Goal: Task Accomplishment & Management: Manage account settings

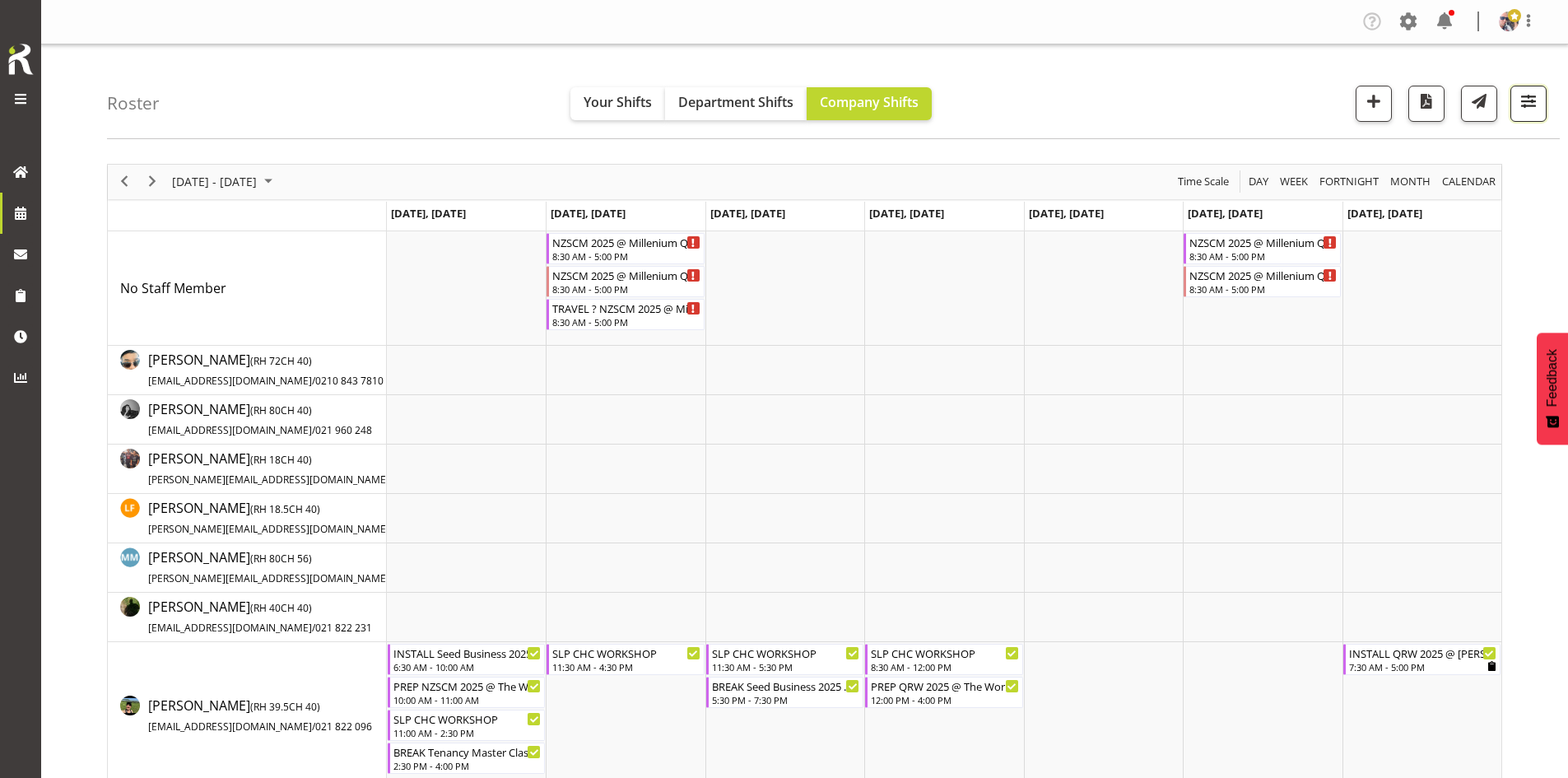
click at [1532, 106] on span "button" at bounding box center [1528, 100] width 21 height 21
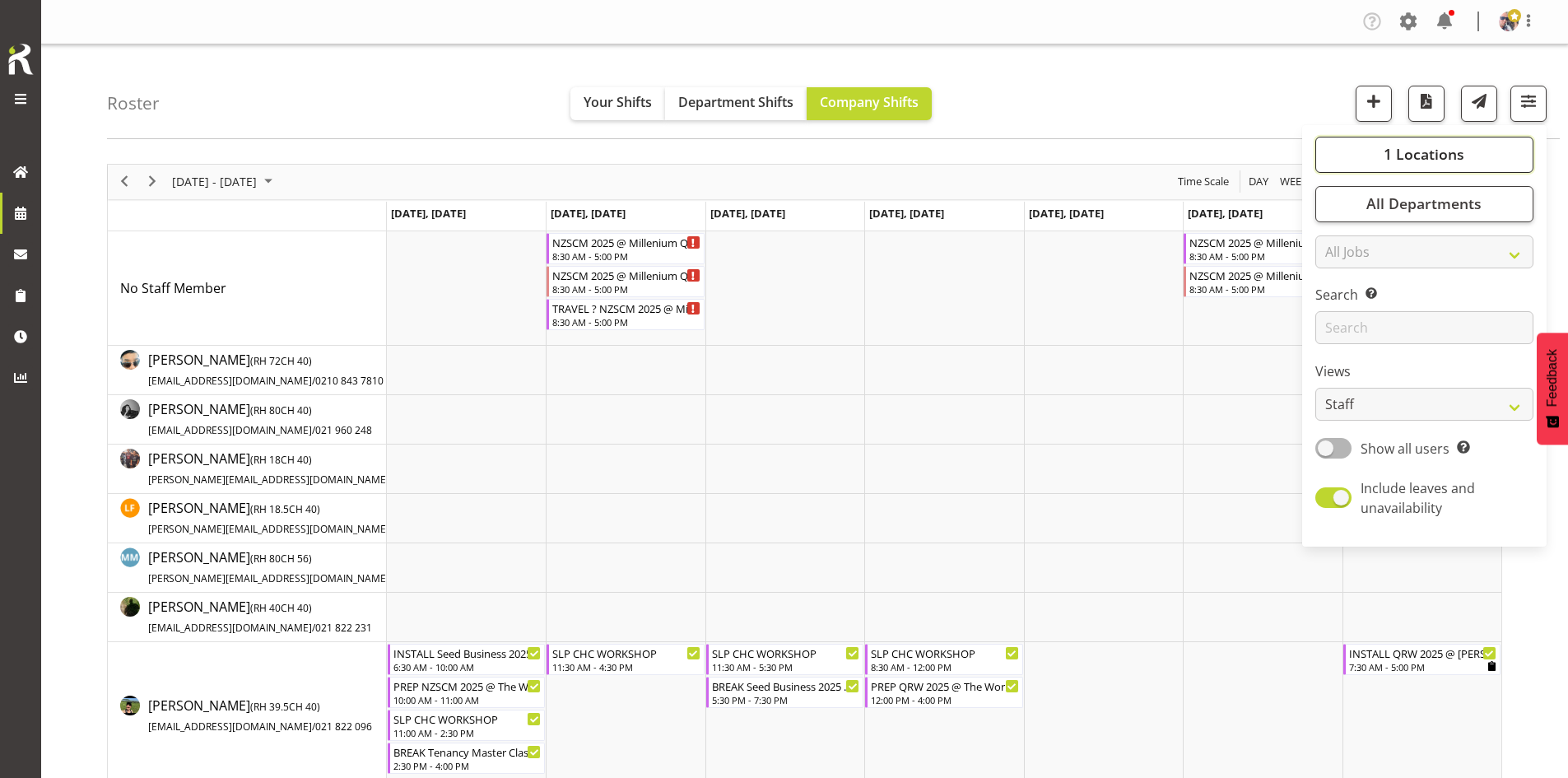
click at [1485, 146] on button "1 Locations" at bounding box center [1424, 155] width 218 height 37
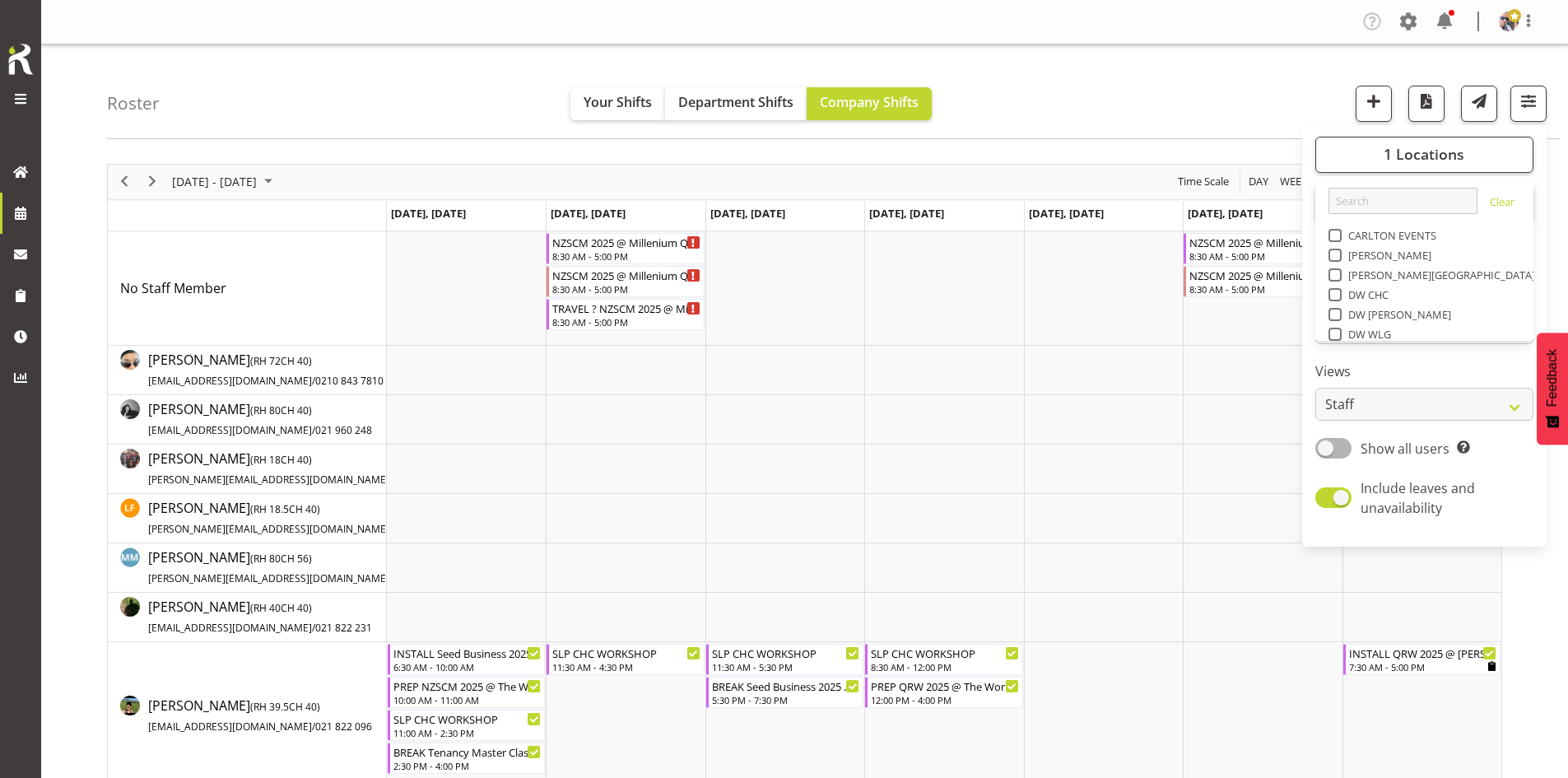
click at [1330, 446] on span at bounding box center [1334, 452] width 13 height 13
click at [1330, 447] on input "SLP" at bounding box center [1333, 452] width 11 height 11
checkbox input "true"
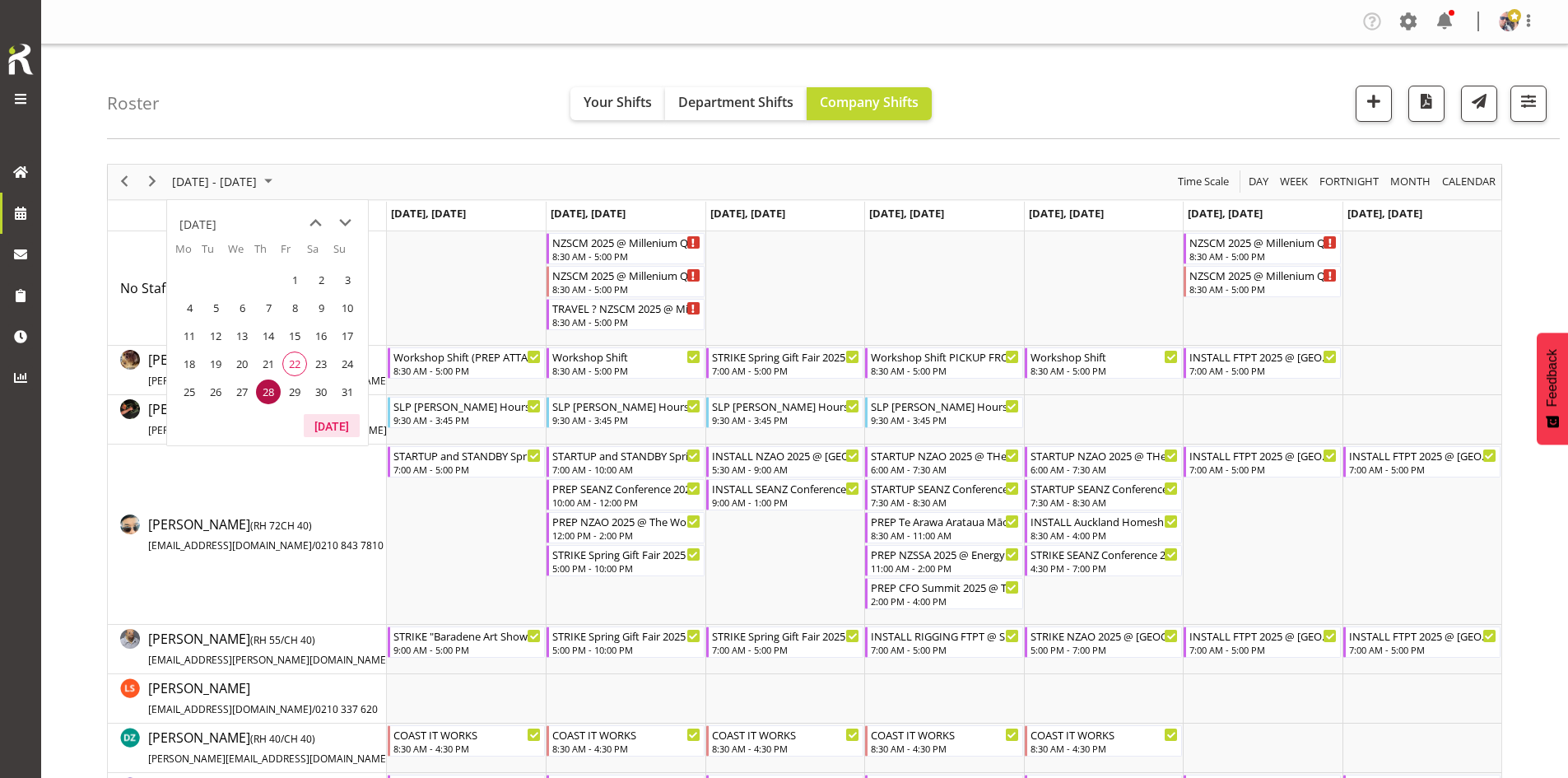
click at [339, 432] on button "[DATE]" at bounding box center [332, 426] width 56 height 23
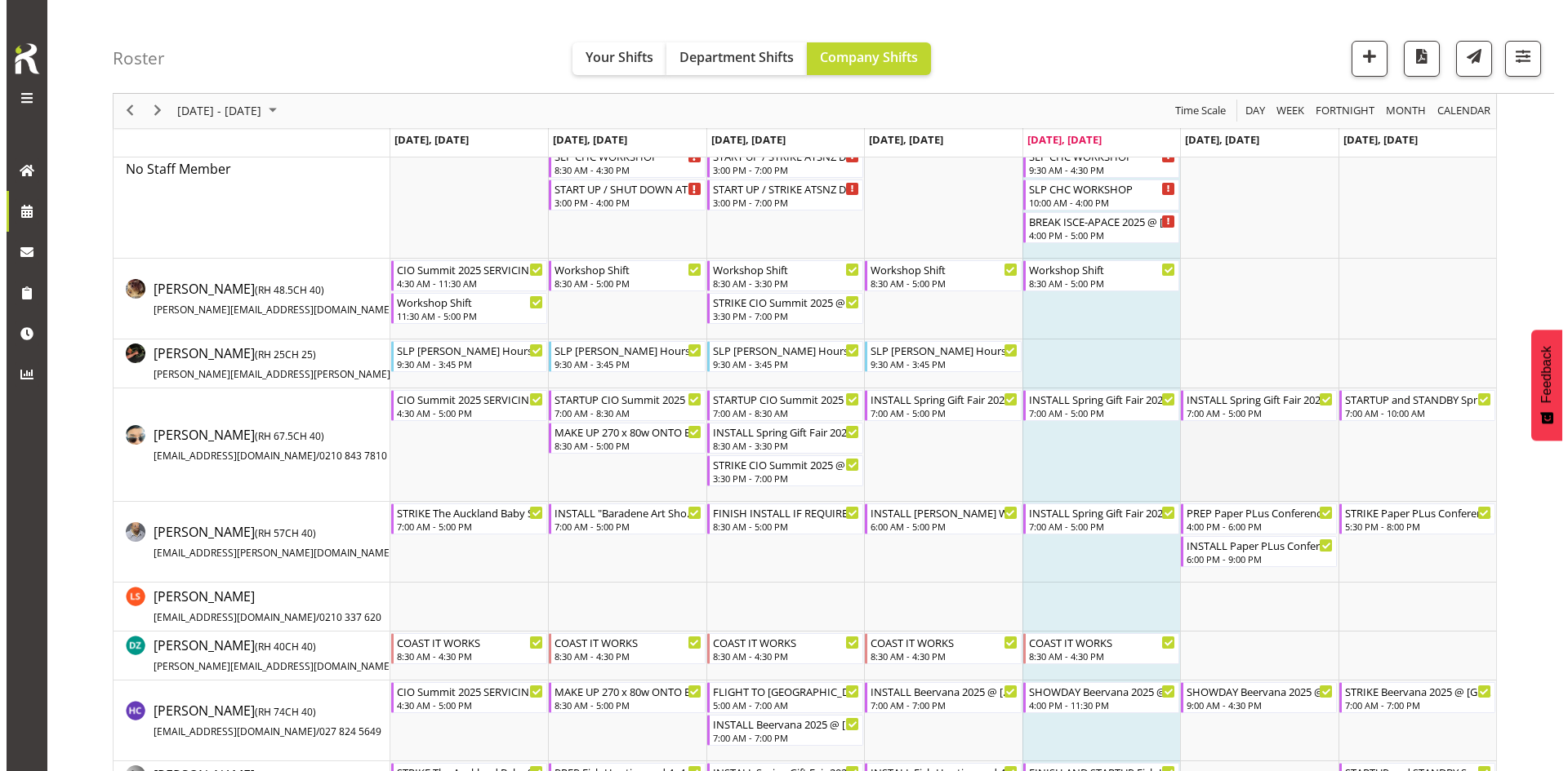
scroll to position [163, 0]
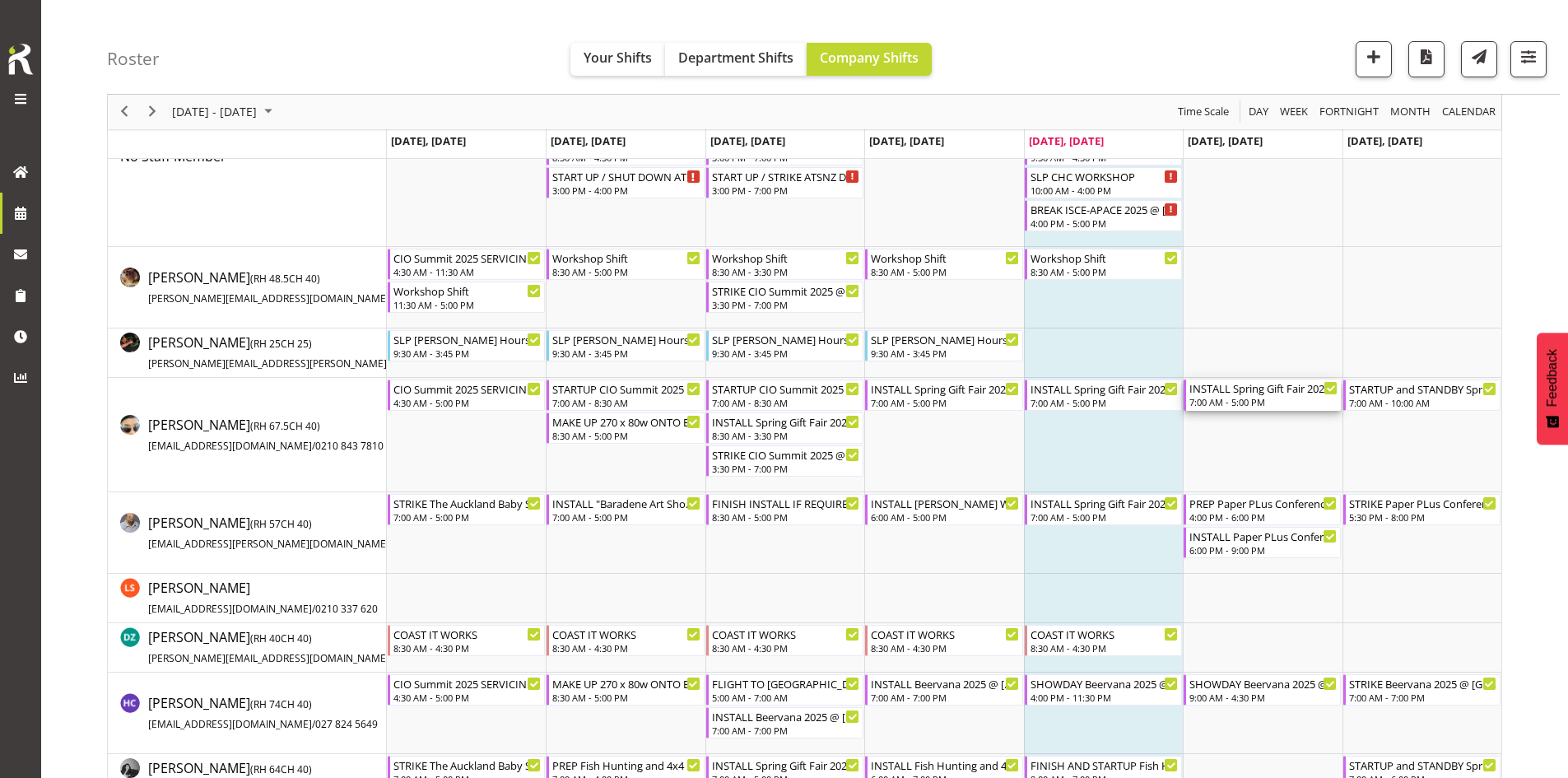
click at [1246, 397] on div "7:00 AM - 5:00 PM" at bounding box center [1263, 401] width 148 height 13
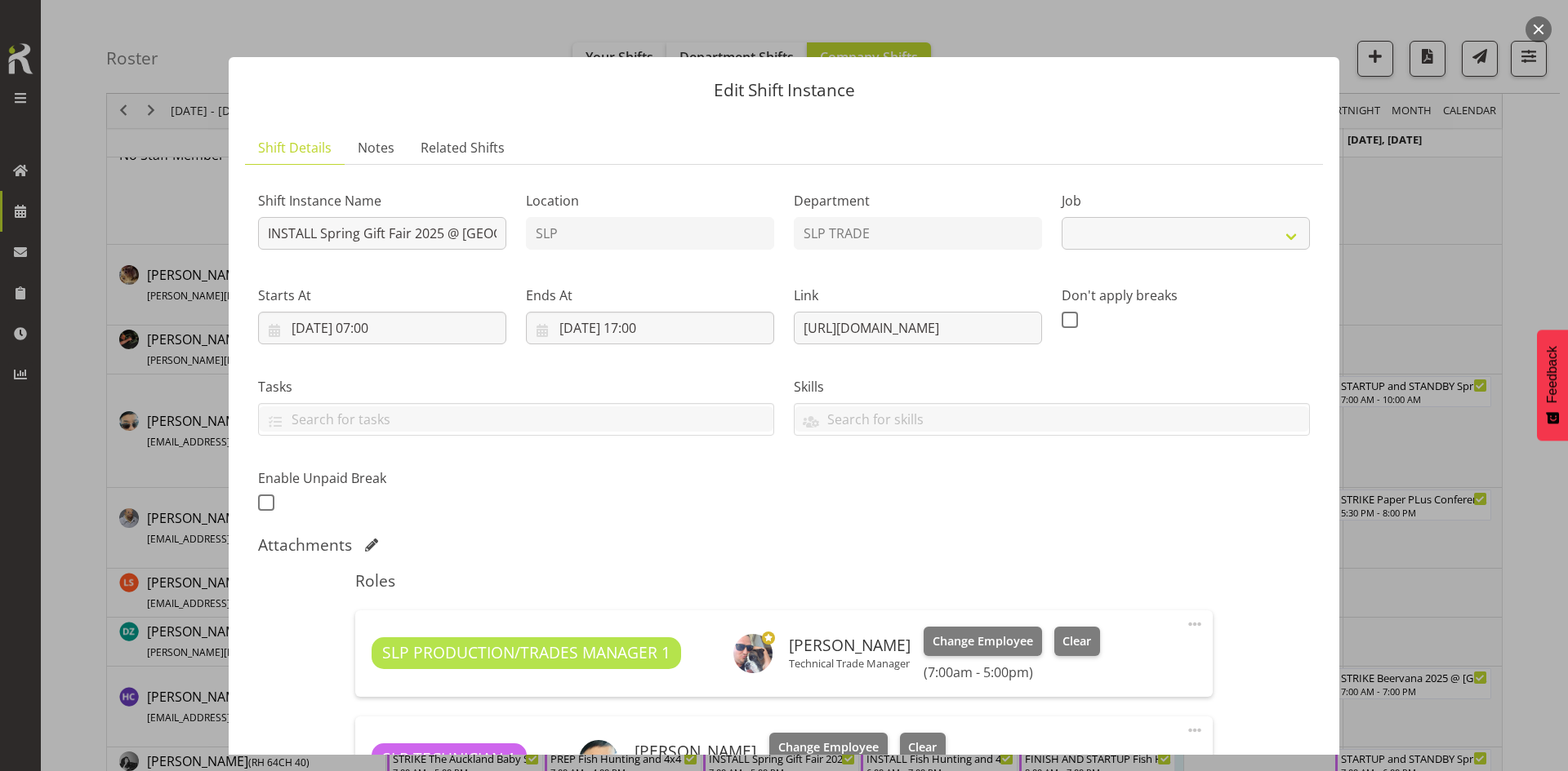
select select "9150"
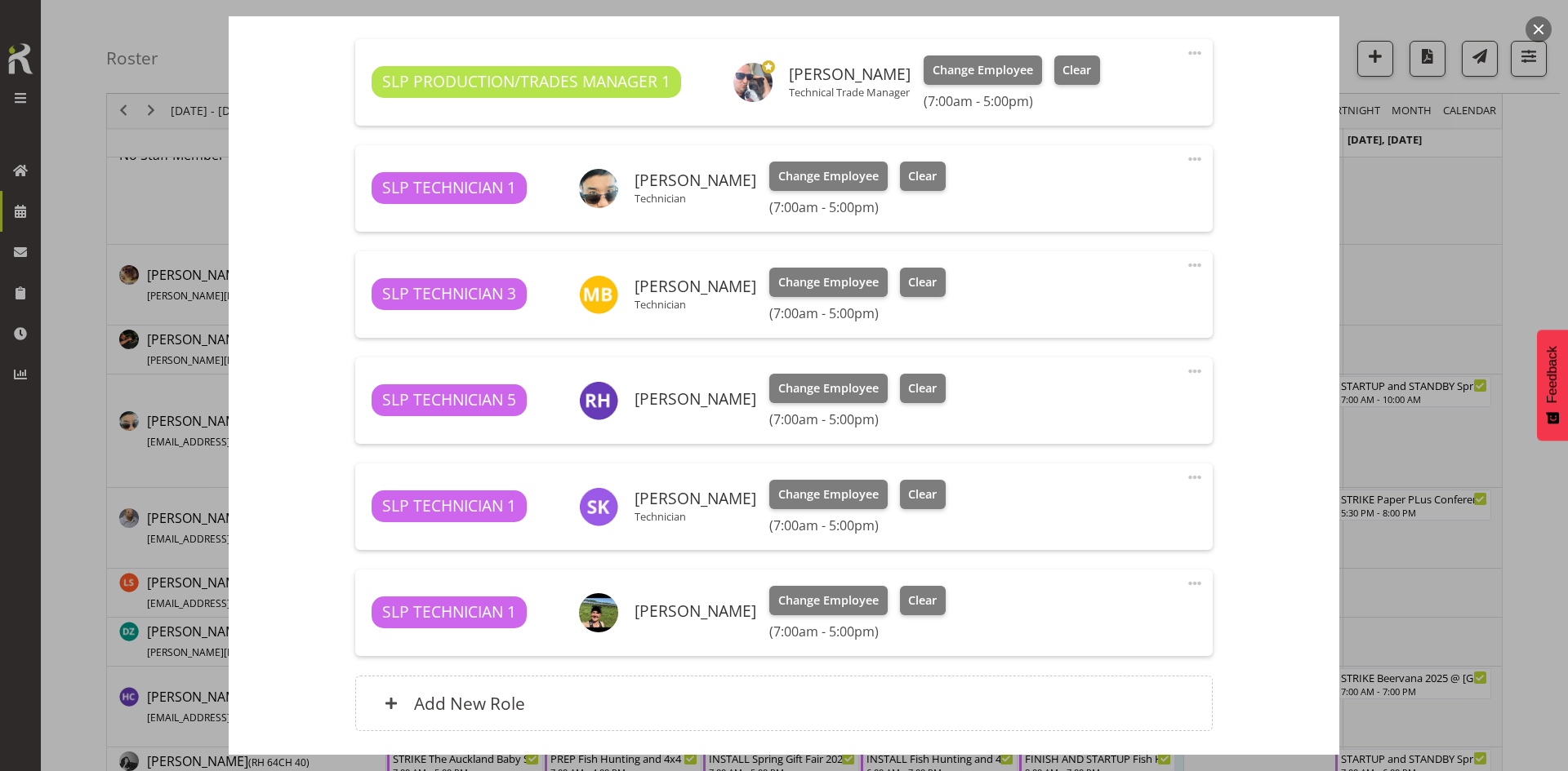
scroll to position [489, 0]
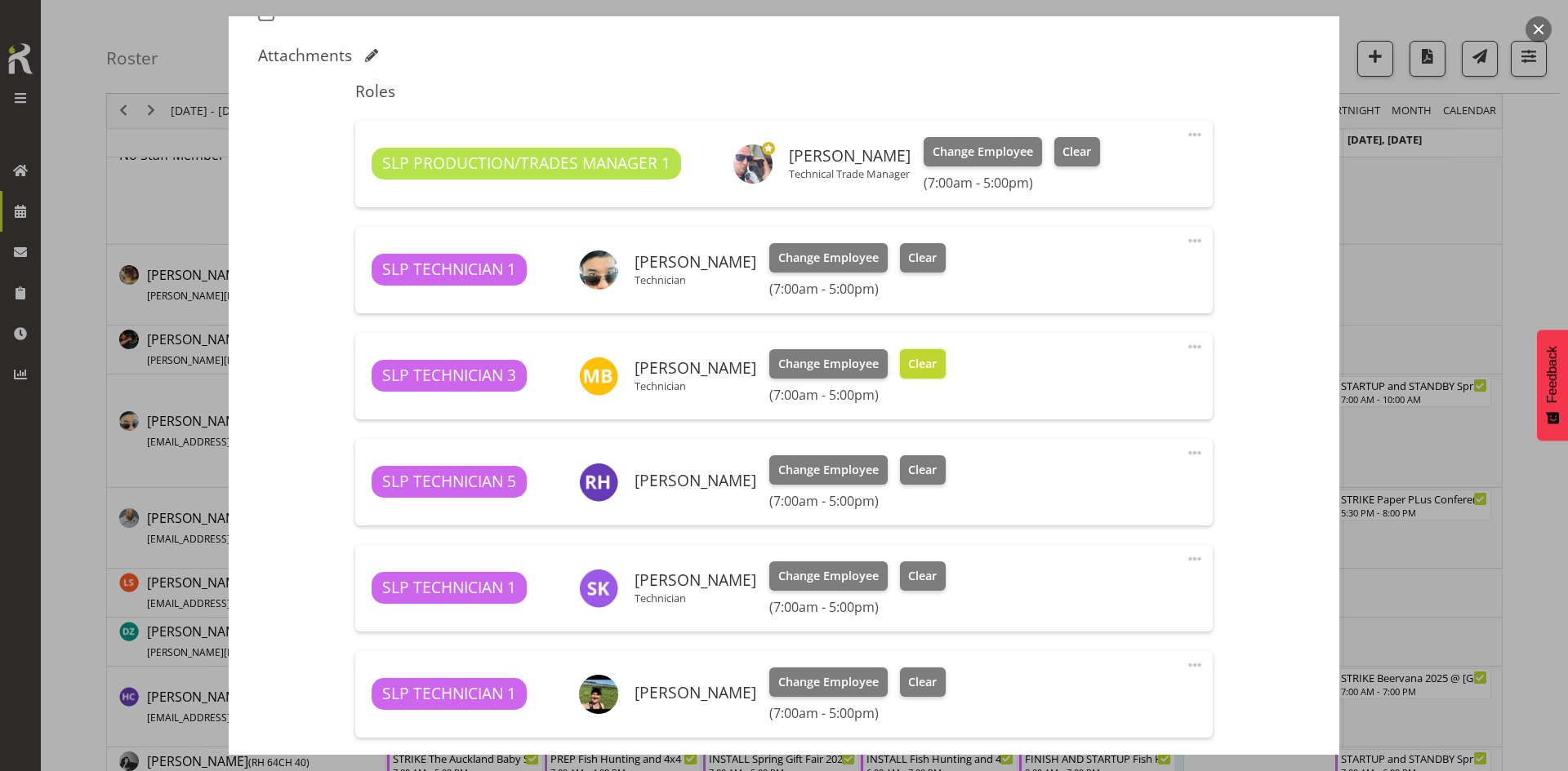
click at [923, 369] on span "Clear" at bounding box center [922, 364] width 29 height 18
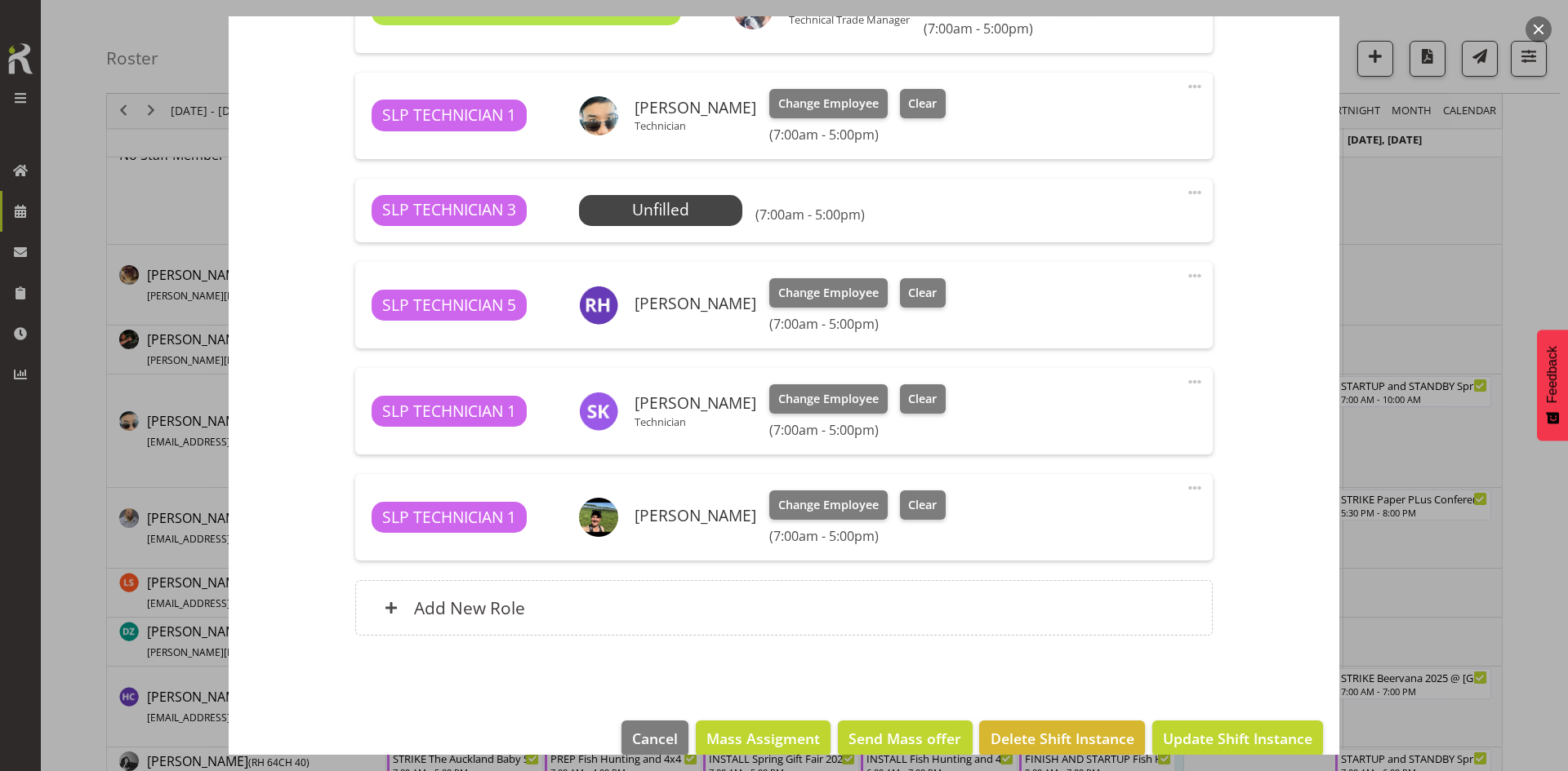
scroll to position [670, 0]
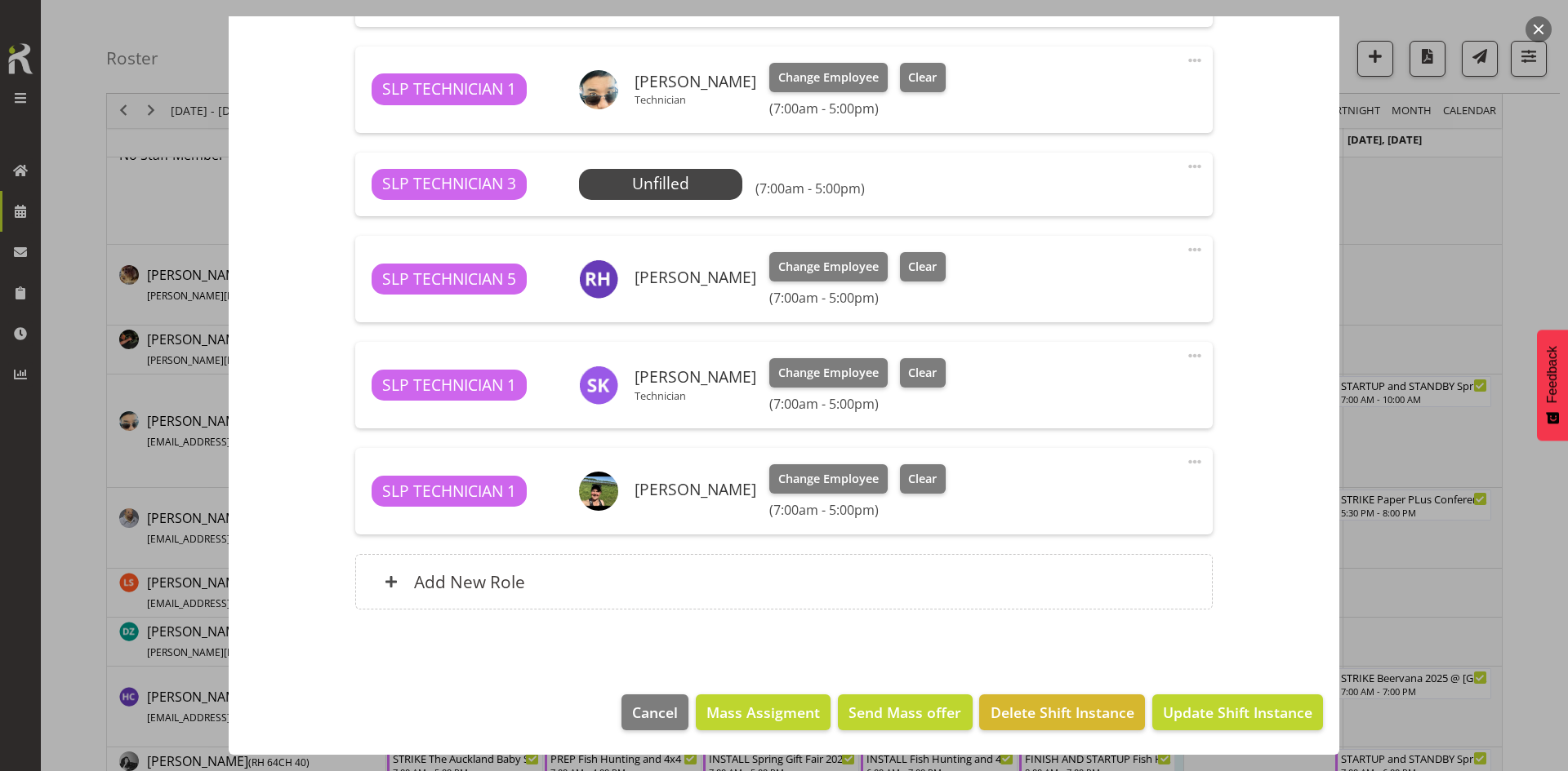
click at [1185, 169] on span at bounding box center [1194, 166] width 19 height 19
click at [1084, 270] on link "Delete" at bounding box center [1126, 261] width 157 height 30
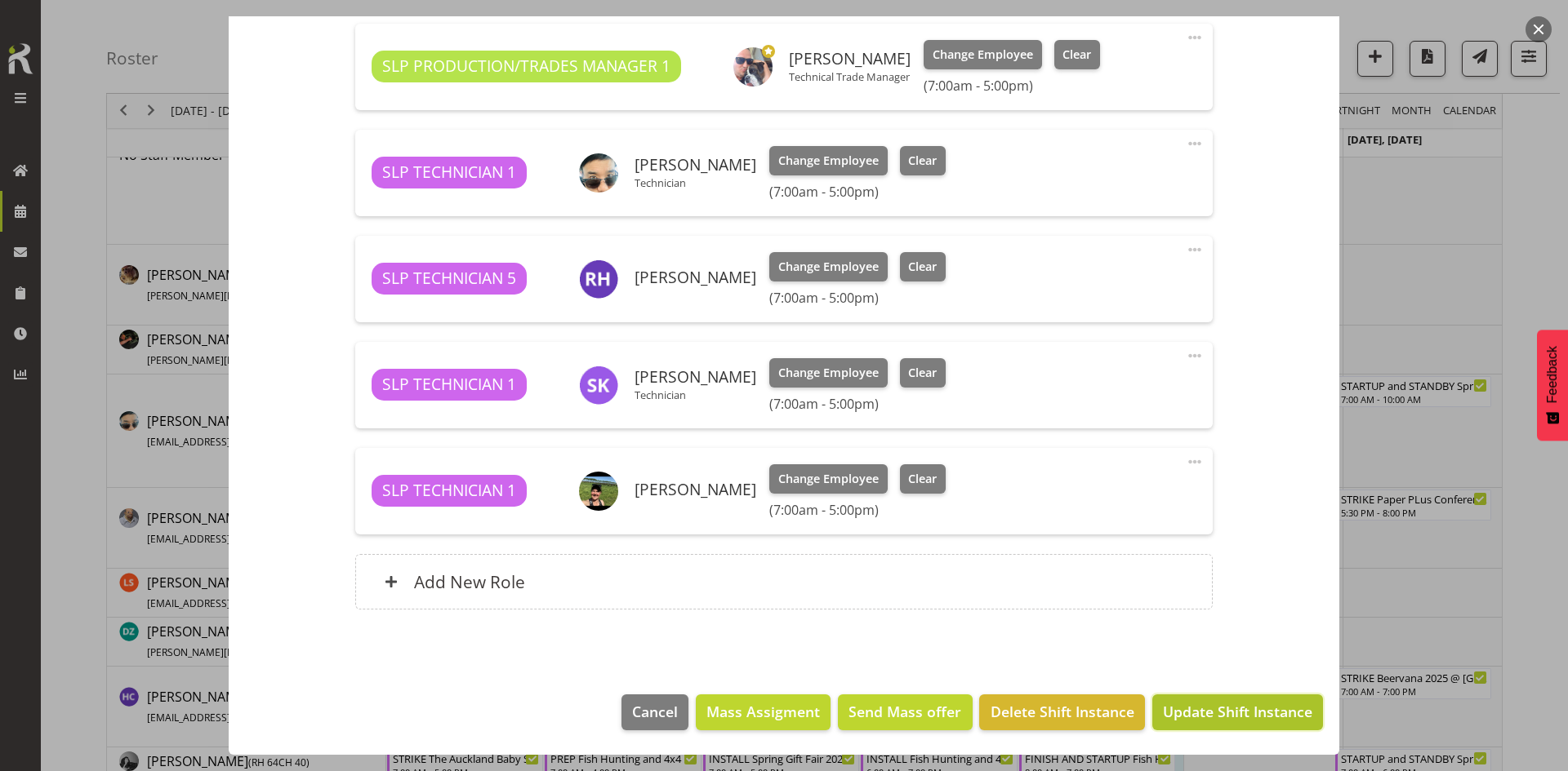
click at [1236, 721] on span "Update Shift Instance" at bounding box center [1237, 711] width 149 height 21
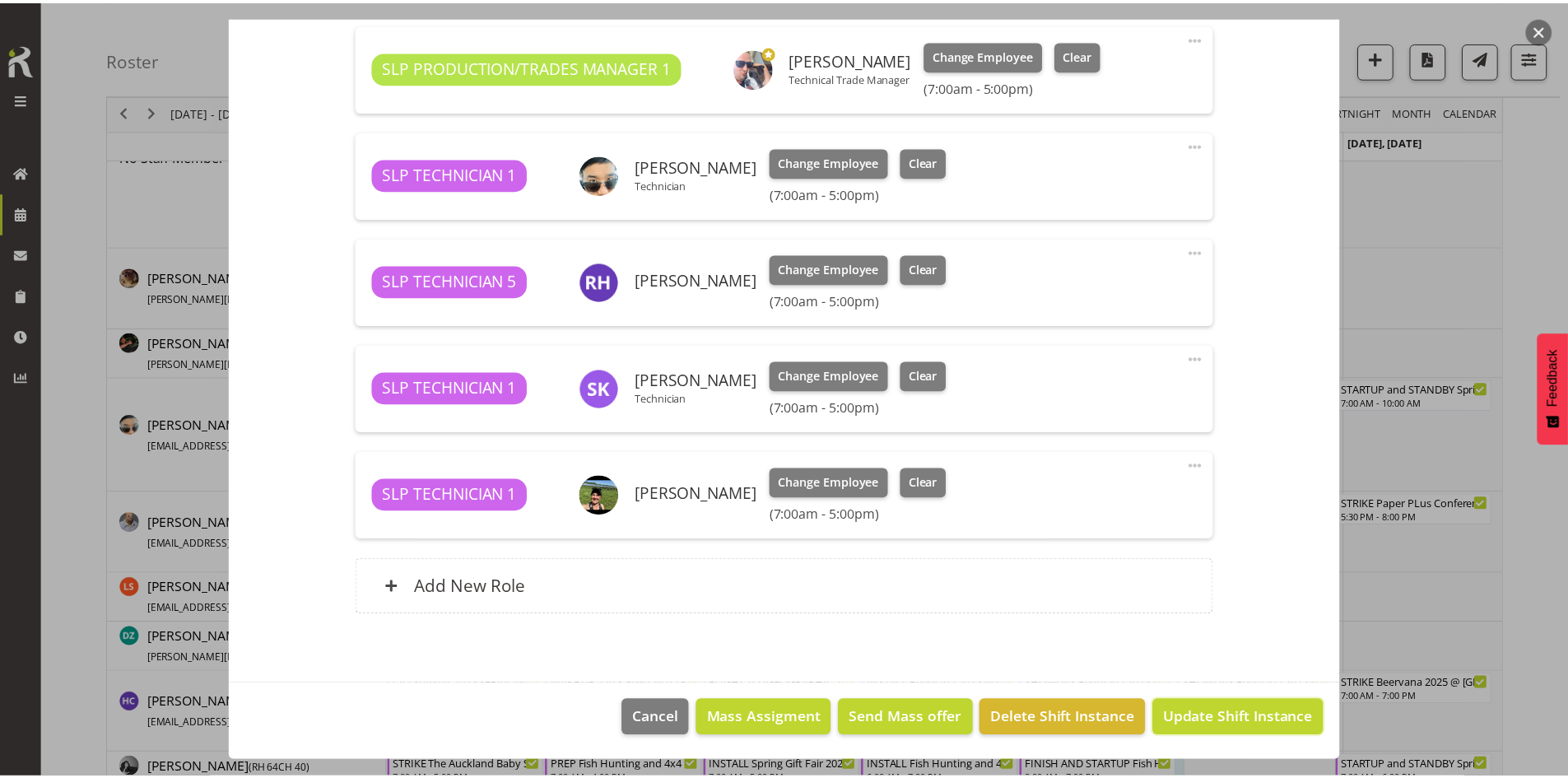
scroll to position [526, 0]
